Goal: Task Accomplishment & Management: Use online tool/utility

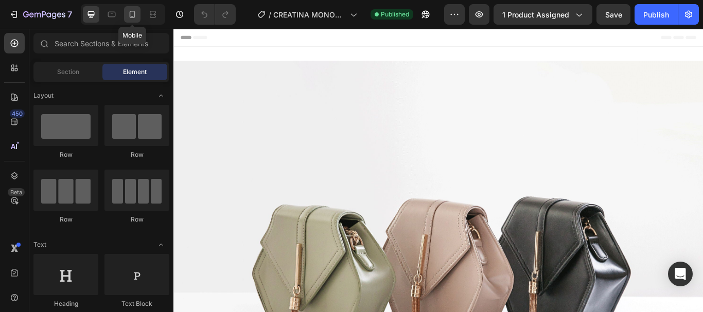
click at [133, 13] on icon at bounding box center [132, 14] width 10 height 10
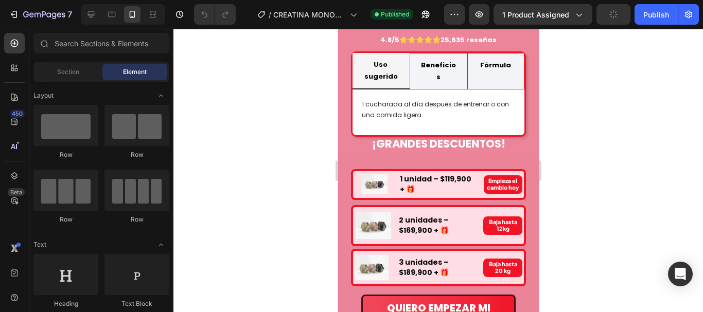
scroll to position [1132, 0]
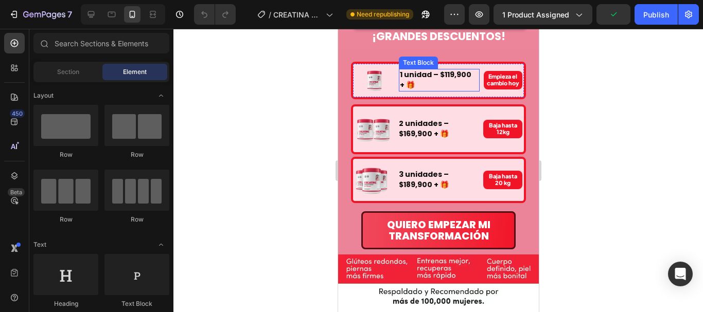
click at [448, 69] on strong "1 unidad – $119,900" at bounding box center [435, 74] width 72 height 10
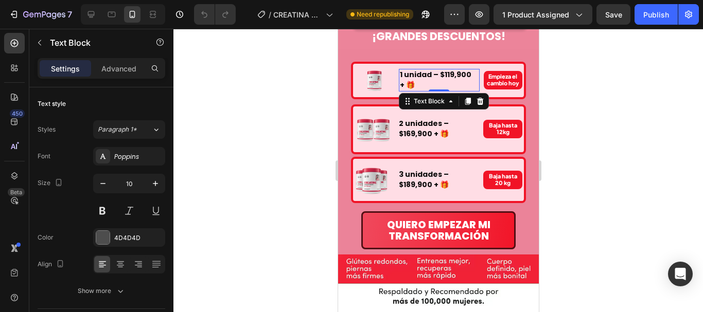
click at [445, 69] on strong "1 unidad – $119,900" at bounding box center [435, 74] width 72 height 10
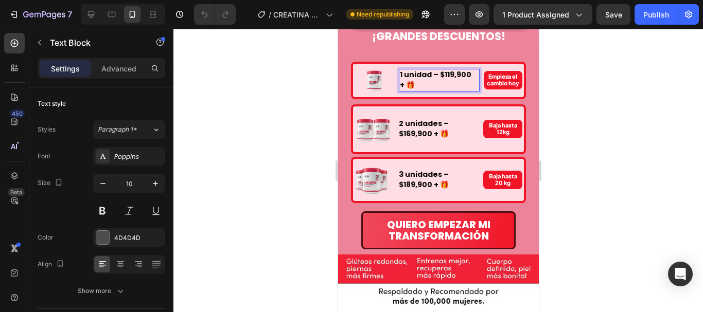
click at [445, 69] on strong "1 unidad – $119,900" at bounding box center [435, 74] width 72 height 10
click at [408, 121] on strong "2 unidades – $169,900 + 🎁" at bounding box center [423, 128] width 50 height 21
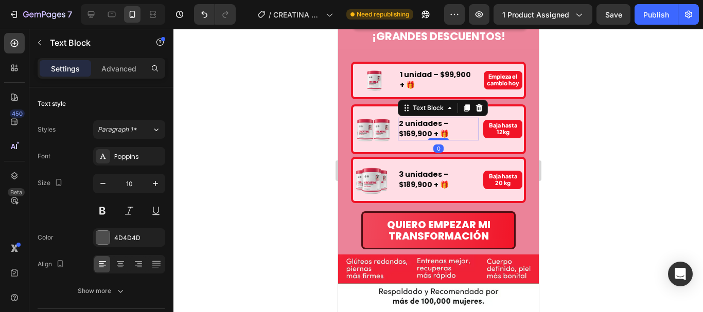
click at [409, 124] on strong "2 unidades – $169,900 + 🎁" at bounding box center [423, 128] width 50 height 21
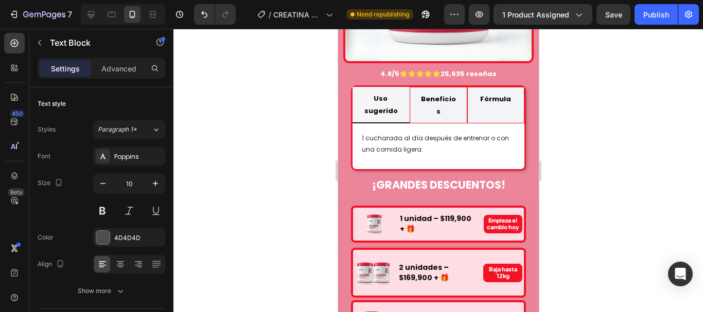
scroll to position [2882, 0]
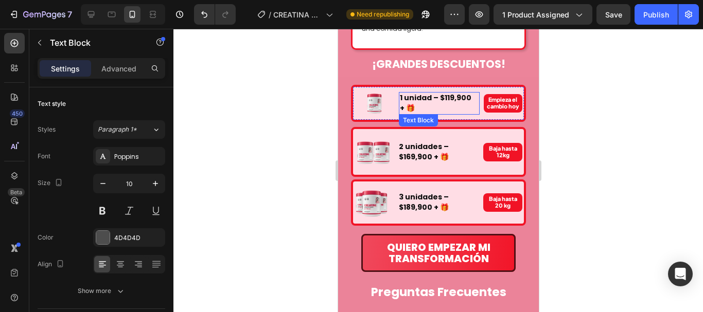
click at [444, 93] on strong "1 unidad – $119,900" at bounding box center [435, 98] width 72 height 10
click at [447, 93] on strong "1 unidad – $119,900" at bounding box center [435, 98] width 72 height 10
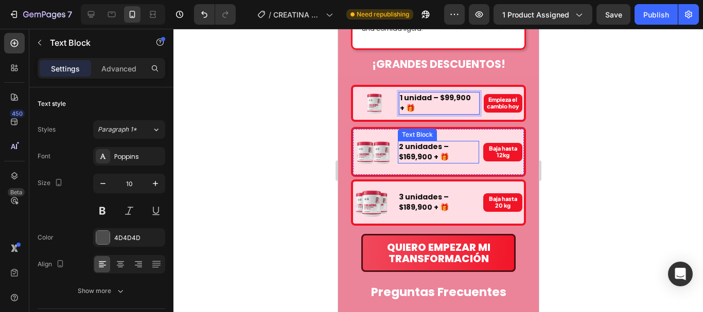
click at [408, 142] on strong "2 unidades – $169,900 + 🎁" at bounding box center [423, 152] width 50 height 21
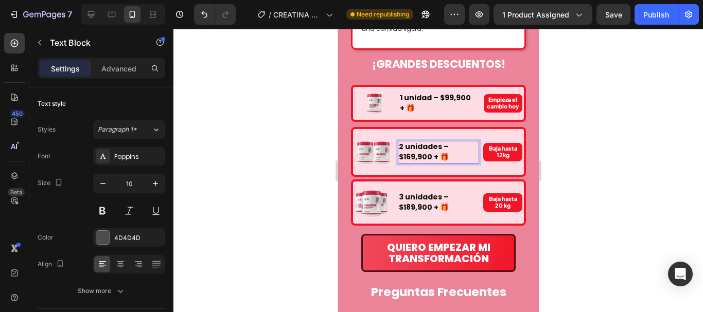
click at [408, 142] on strong "2 unidades – $169,900 + 🎁" at bounding box center [423, 152] width 50 height 21
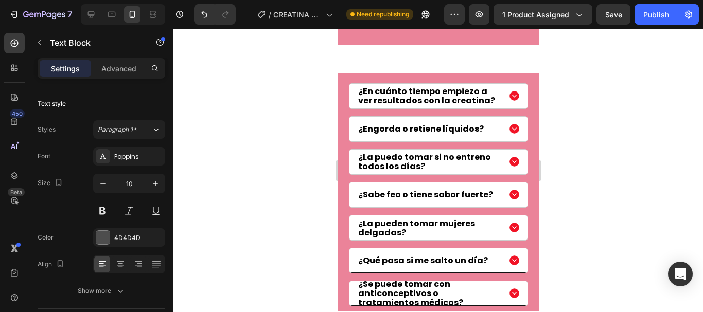
scroll to position [3191, 0]
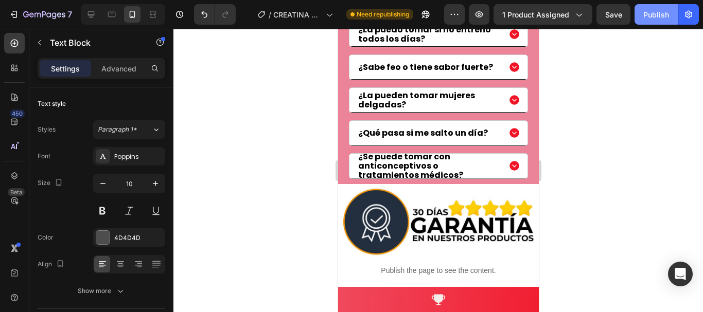
click at [665, 21] on button "Publish" at bounding box center [656, 14] width 43 height 21
